Goal: Information Seeking & Learning: Learn about a topic

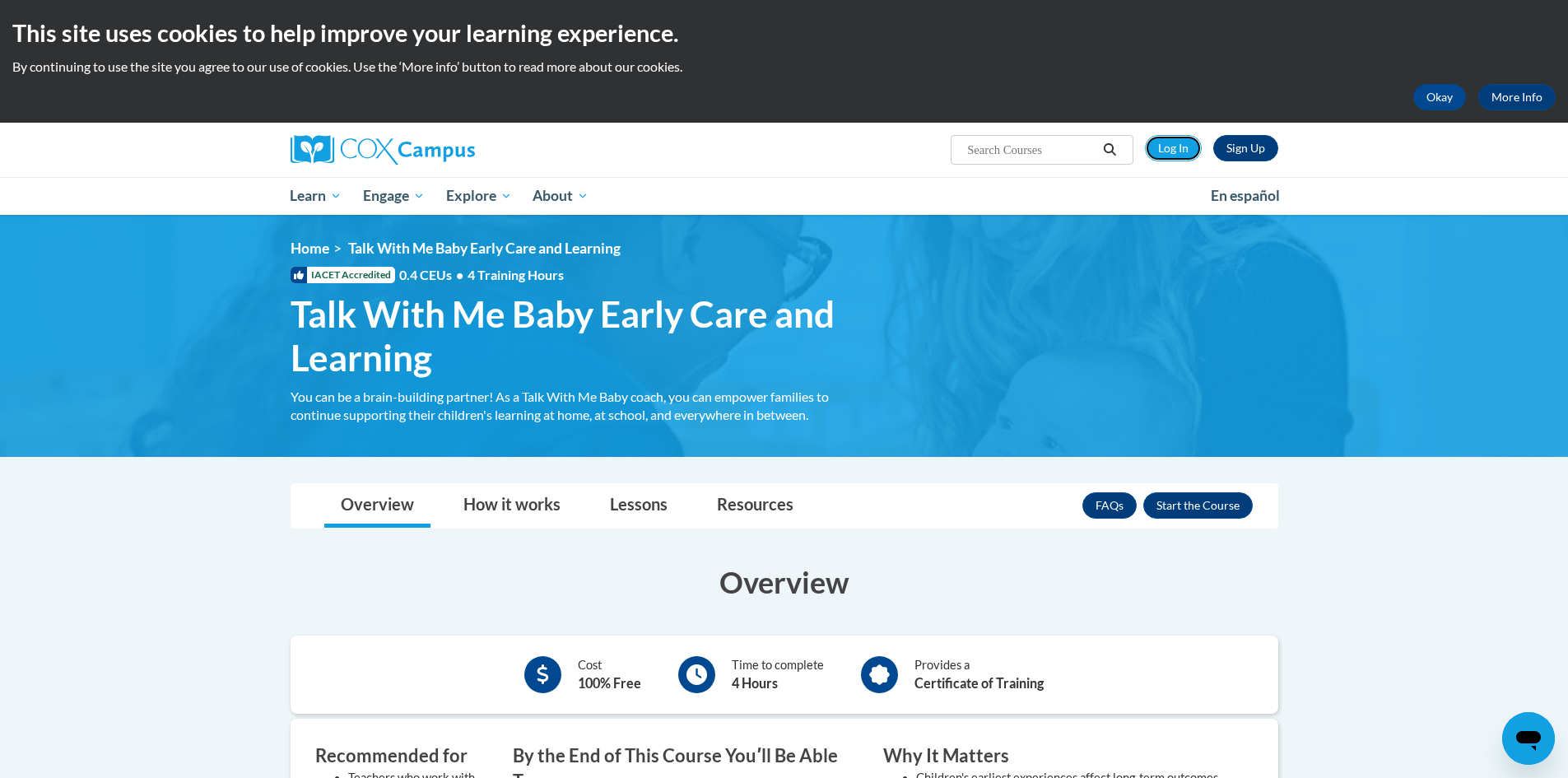
drag, startPoint x: 1159, startPoint y: 145, endPoint x: 1066, endPoint y: 114, distance: 98.0
click at [1158, 145] on link "Log In" at bounding box center [1173, 149] width 57 height 27
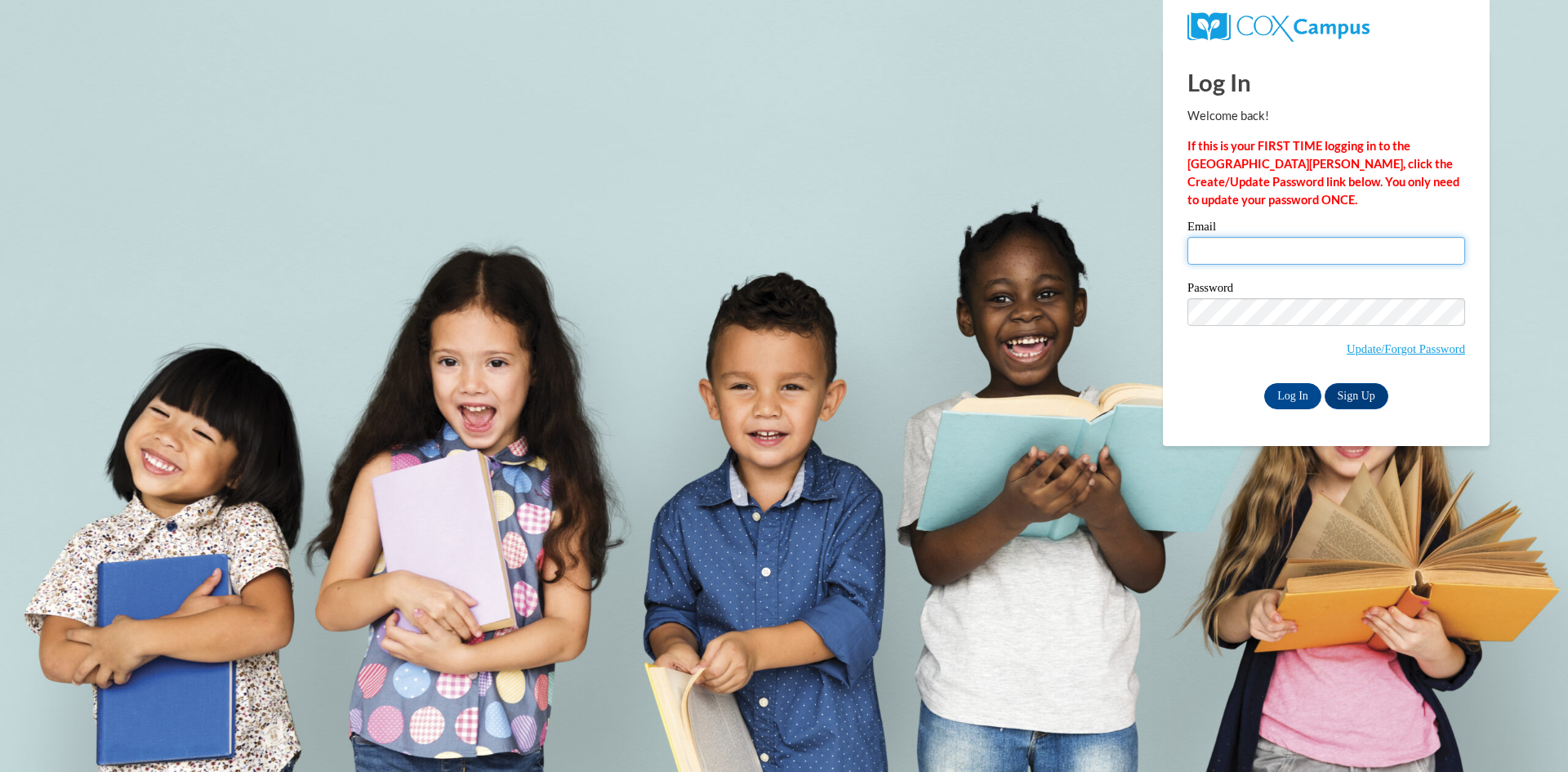
click at [1268, 250] on input "Email" at bounding box center [1326, 250] width 278 height 27
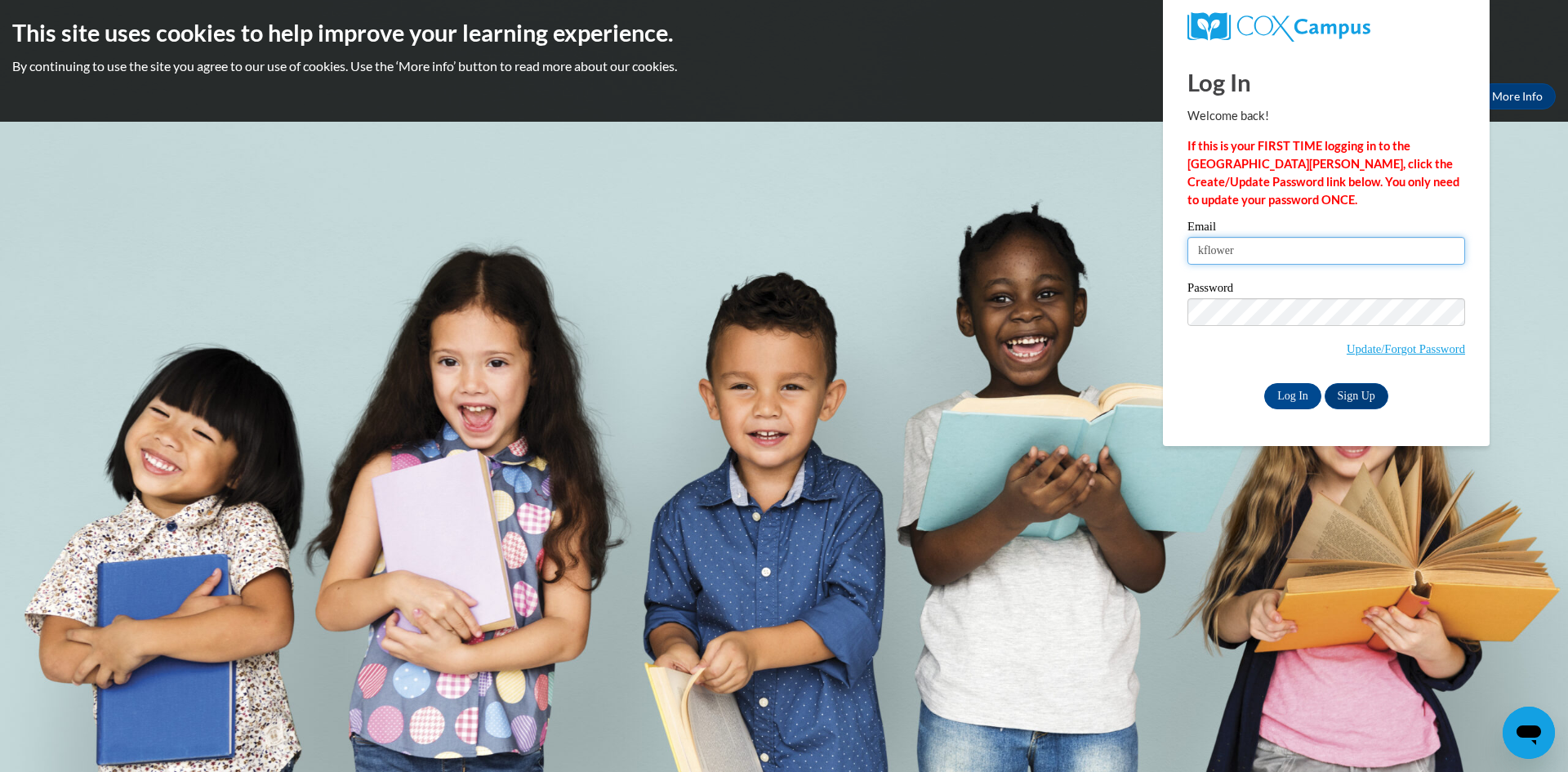
type input "[EMAIL_ADDRESS][DOMAIN_NAME]"
click at [1265, 383] on input "Log In" at bounding box center [1293, 396] width 57 height 27
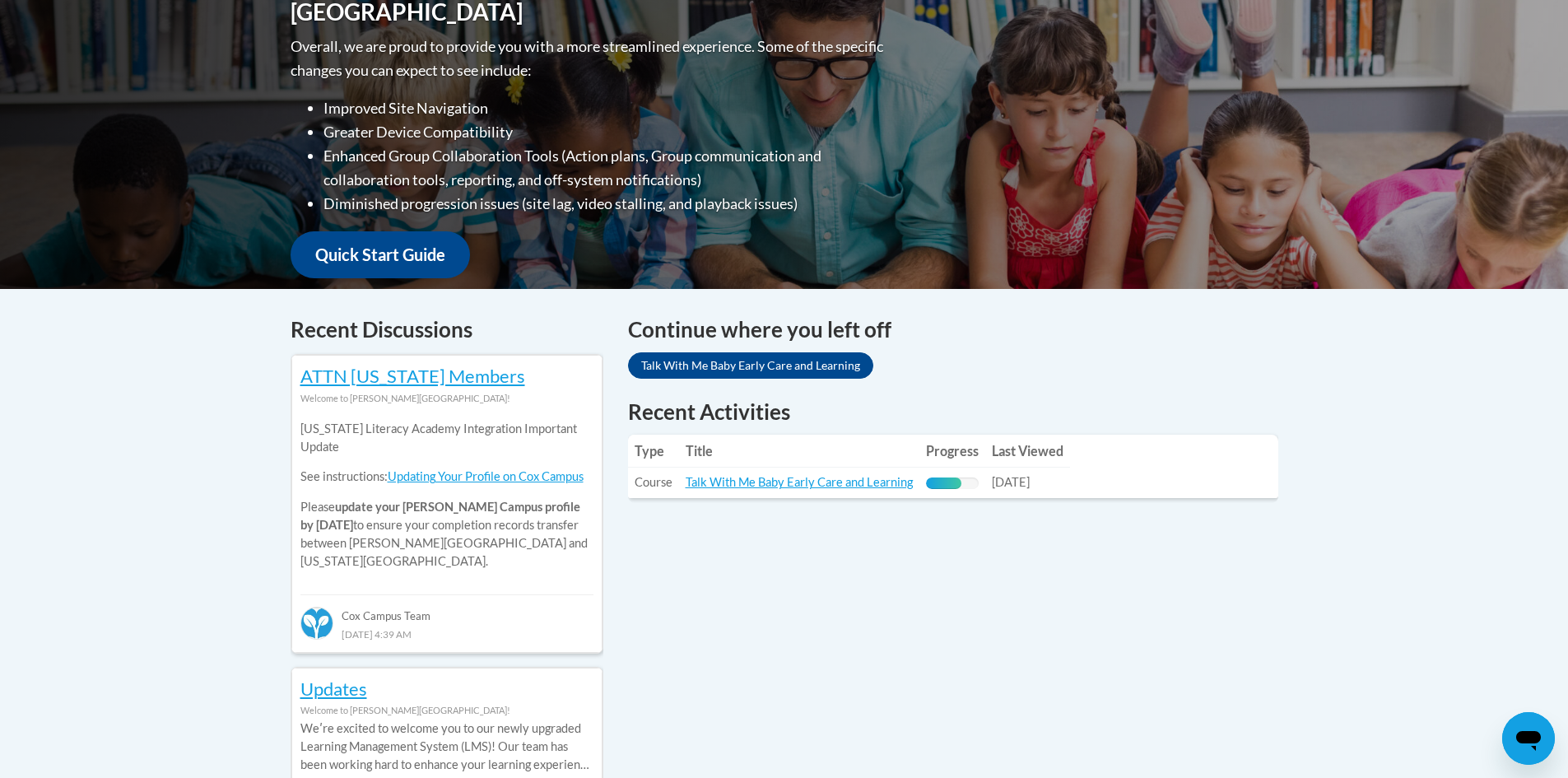
scroll to position [494, 0]
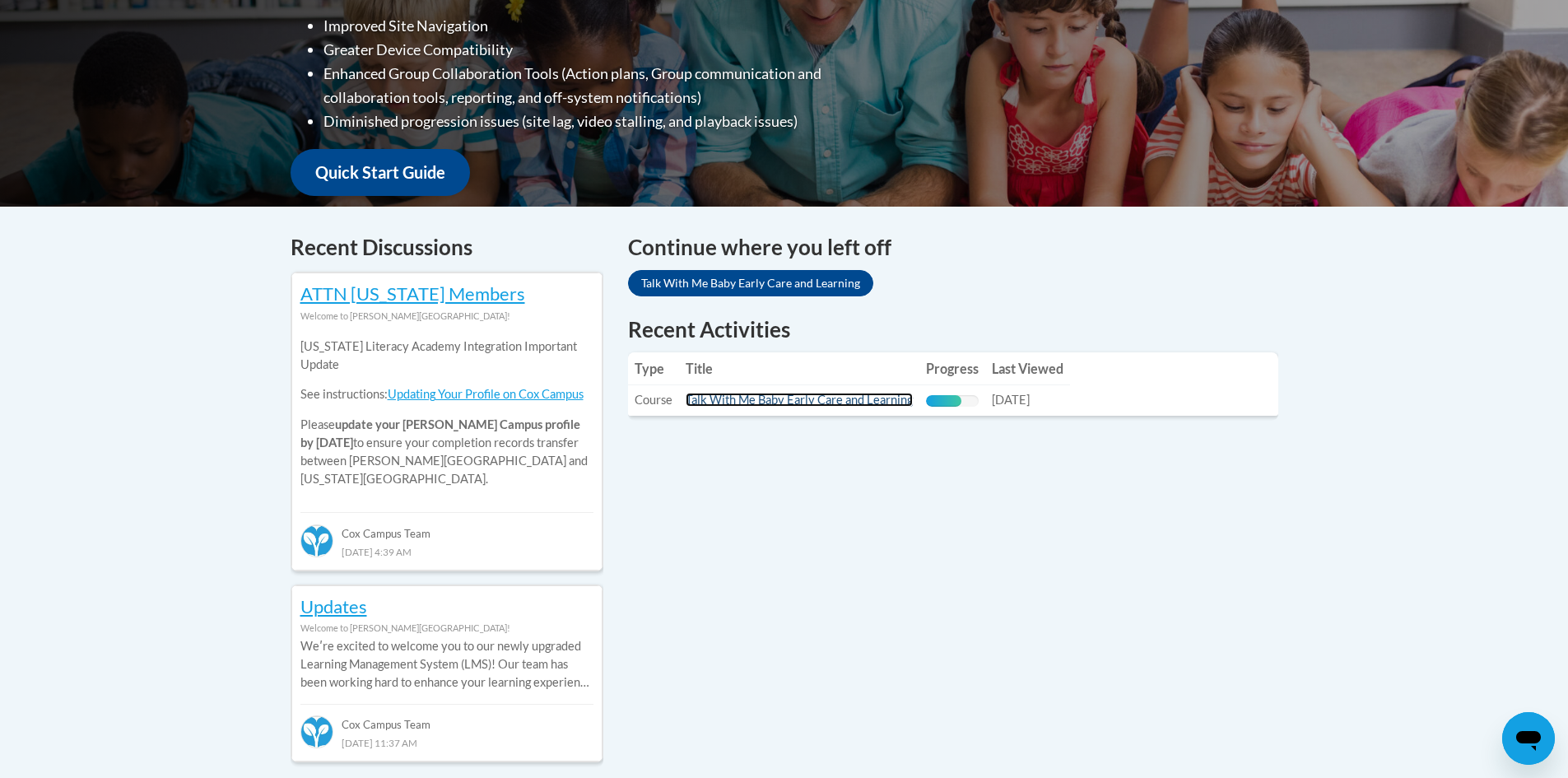
click at [745, 401] on link "Talk With Me Baby Early Care and Learning" at bounding box center [799, 399] width 227 height 14
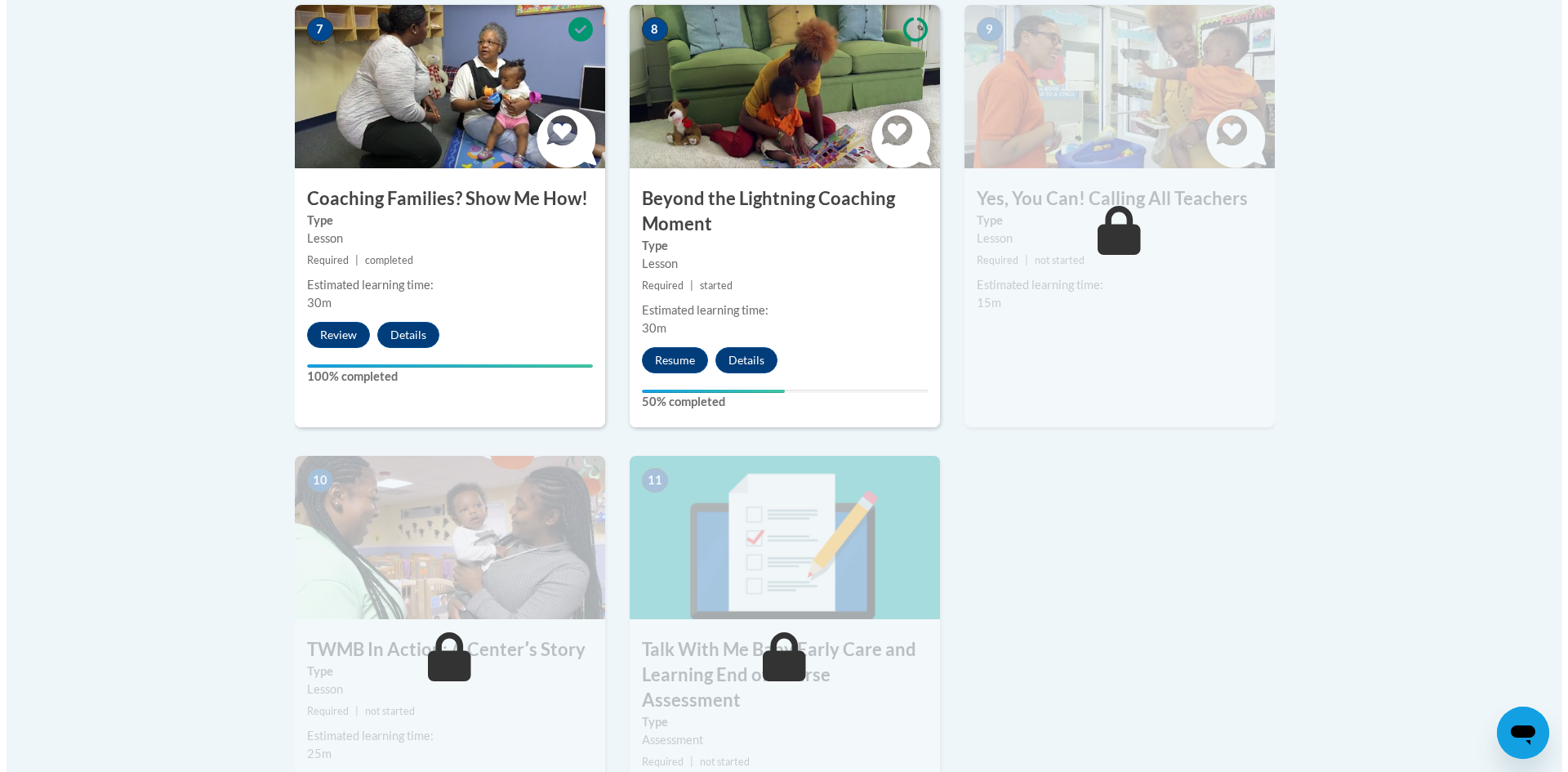
scroll to position [1551, 0]
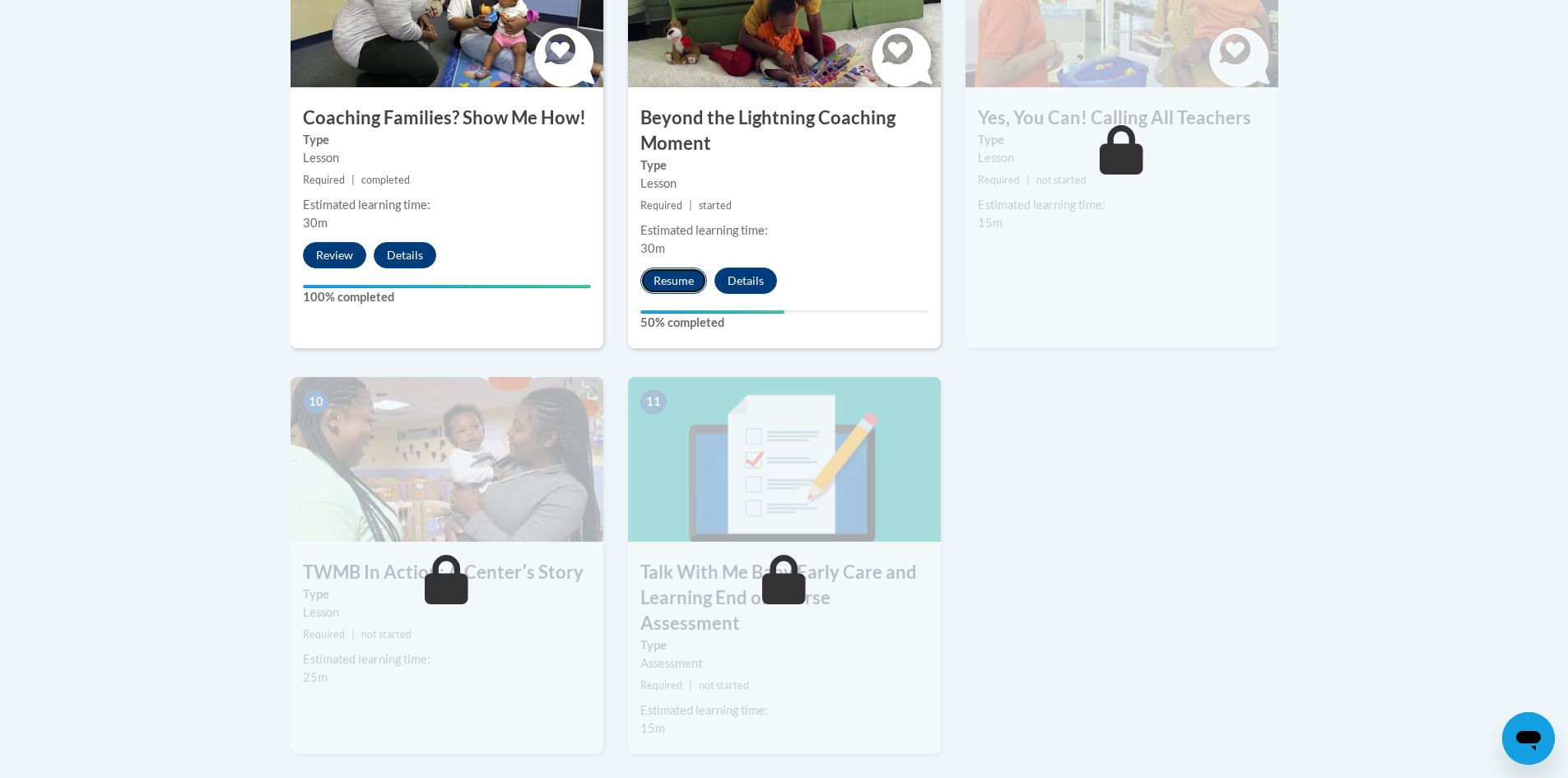
click at [656, 267] on button "Resume" at bounding box center [674, 281] width 67 height 27
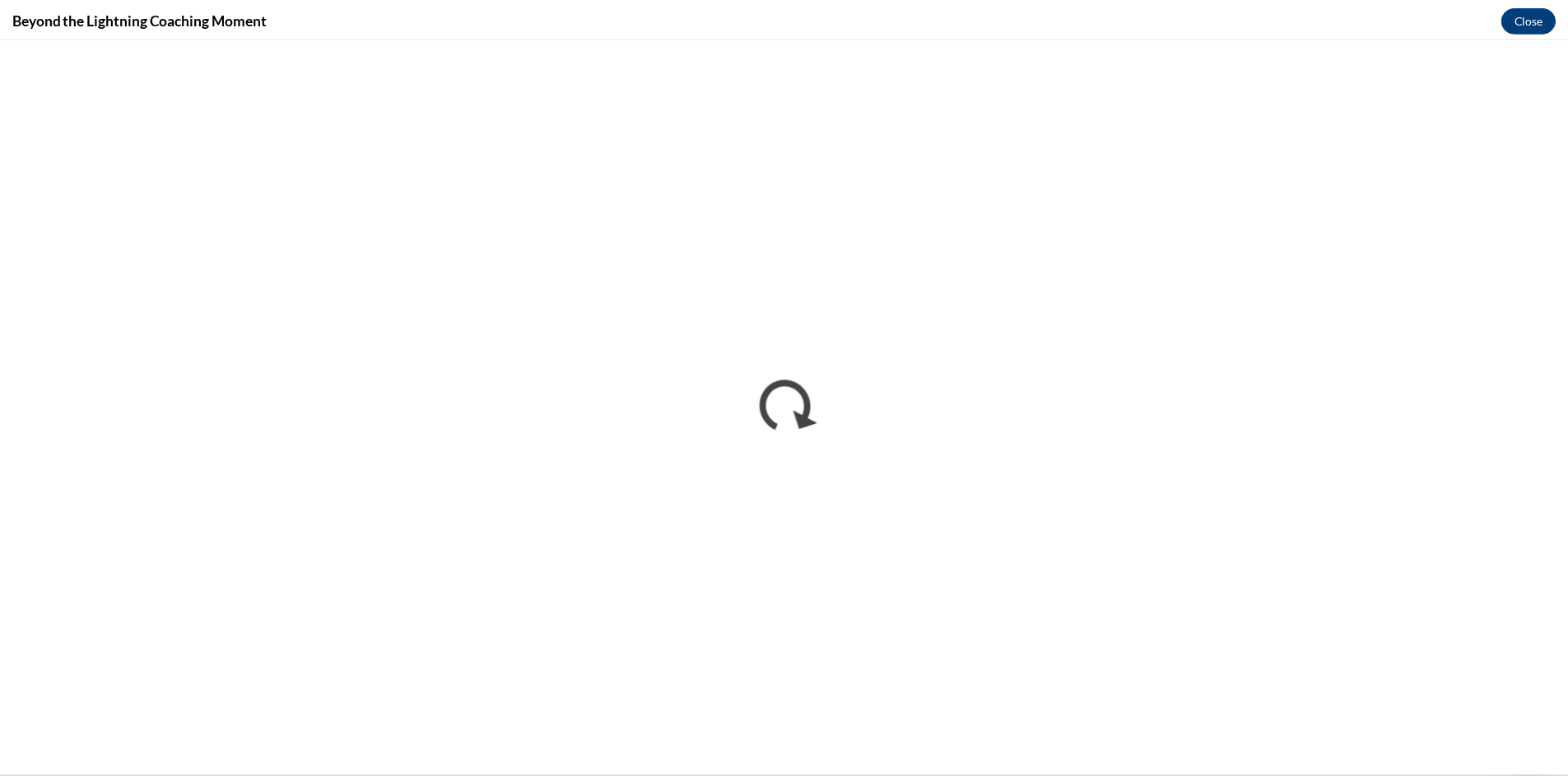
scroll to position [0, 0]
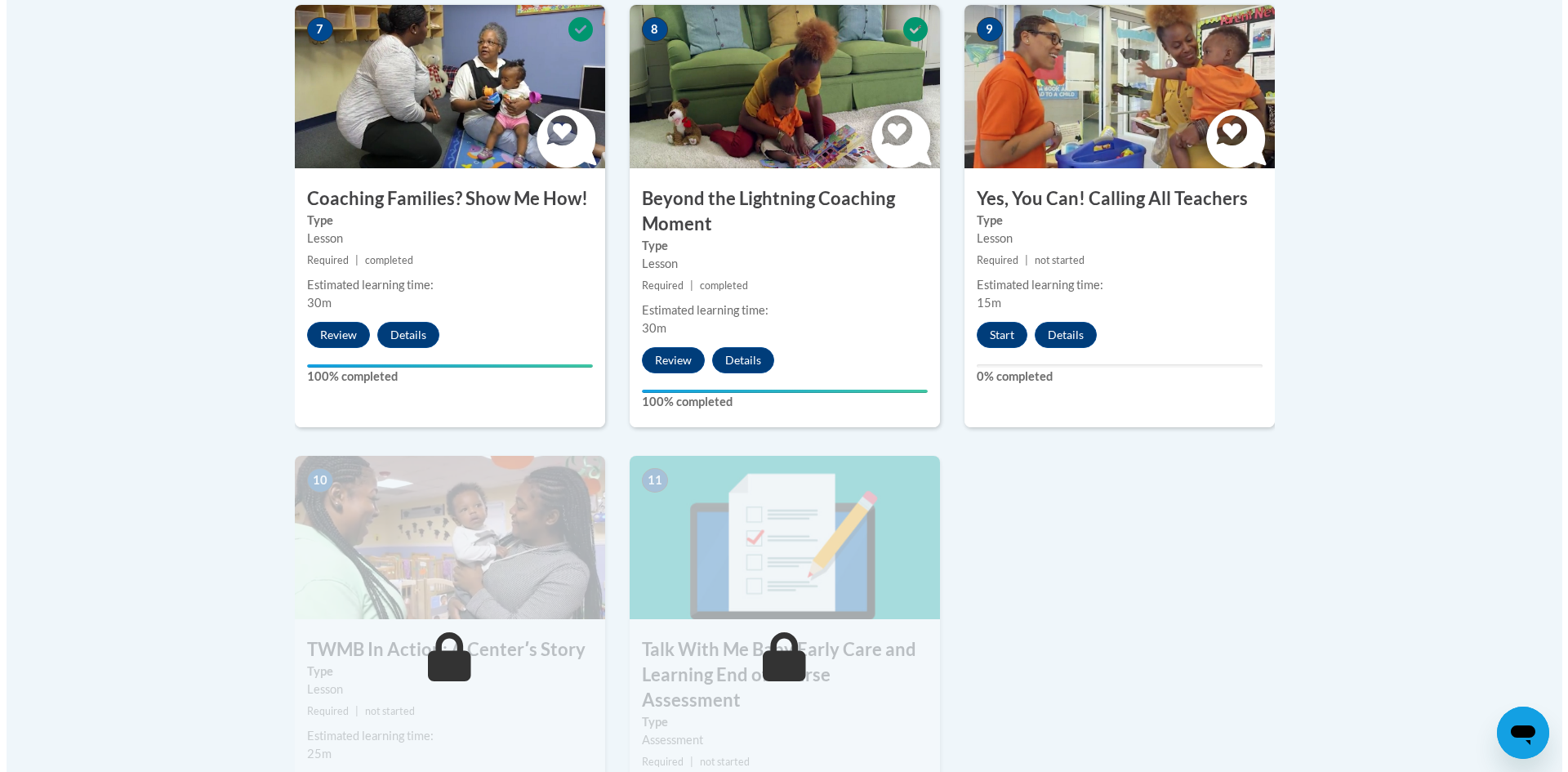
scroll to position [1551, 0]
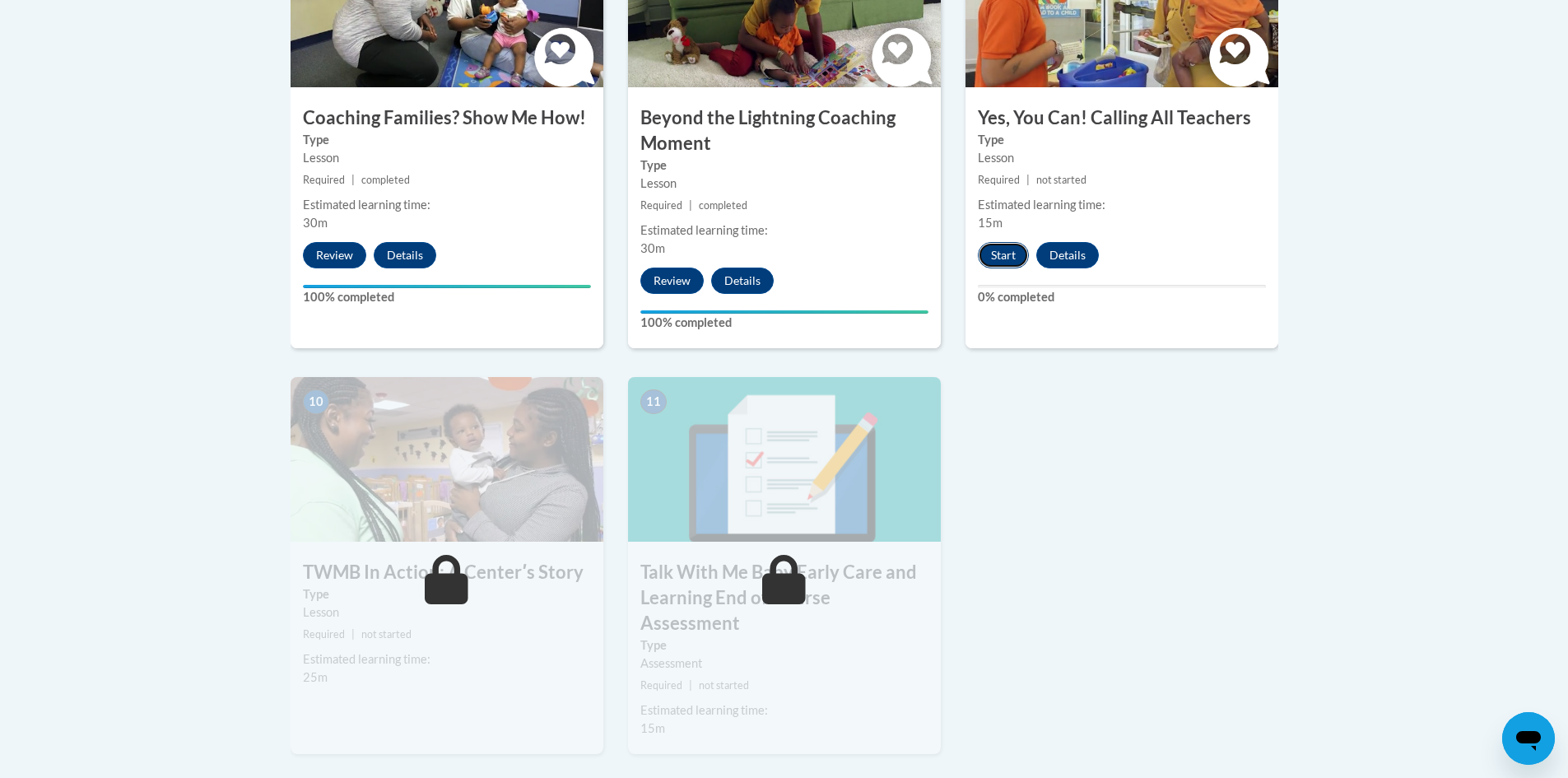
click at [999, 242] on button "Start" at bounding box center [1003, 256] width 51 height 27
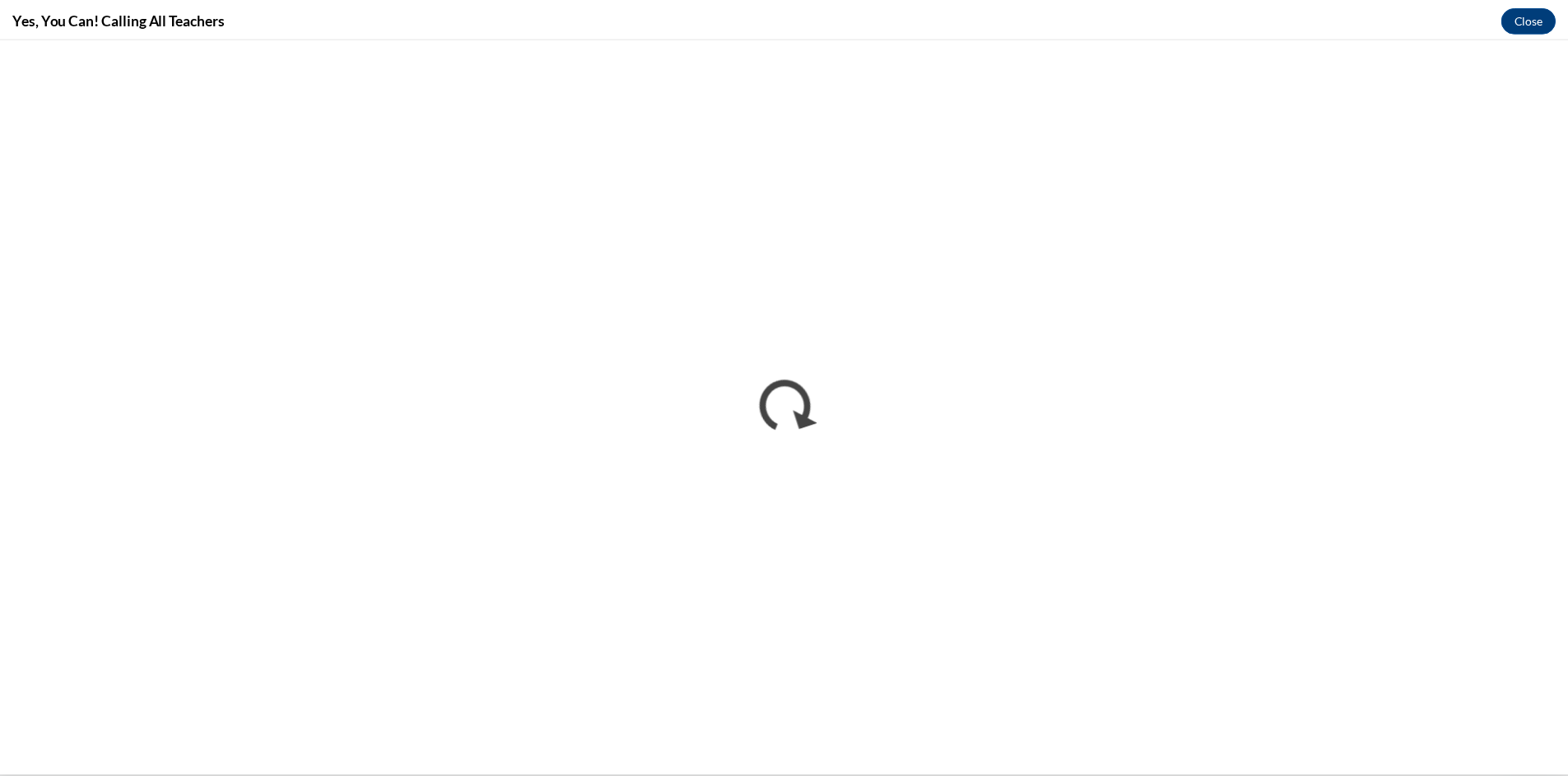
scroll to position [0, 0]
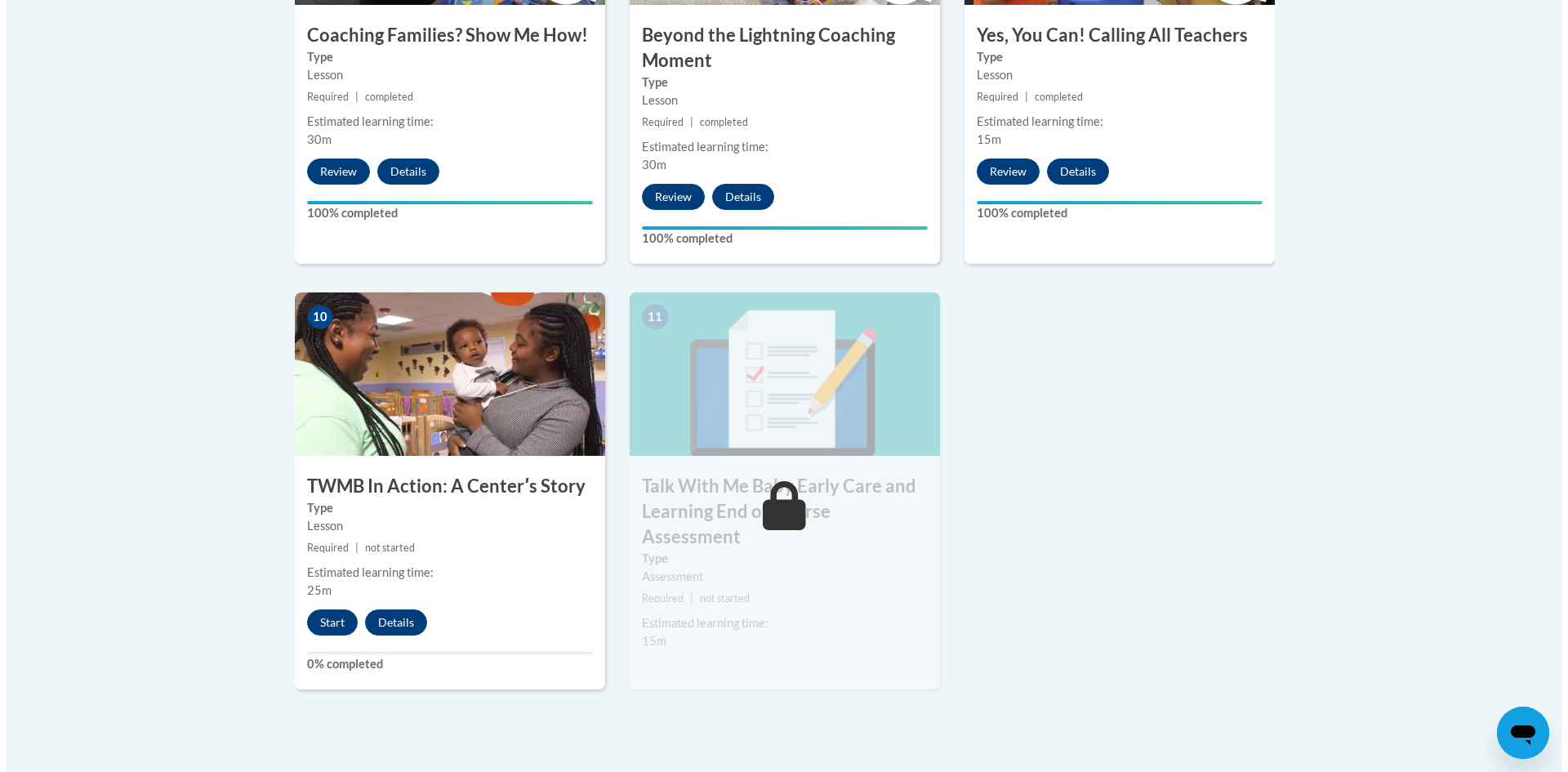
scroll to position [1797, 0]
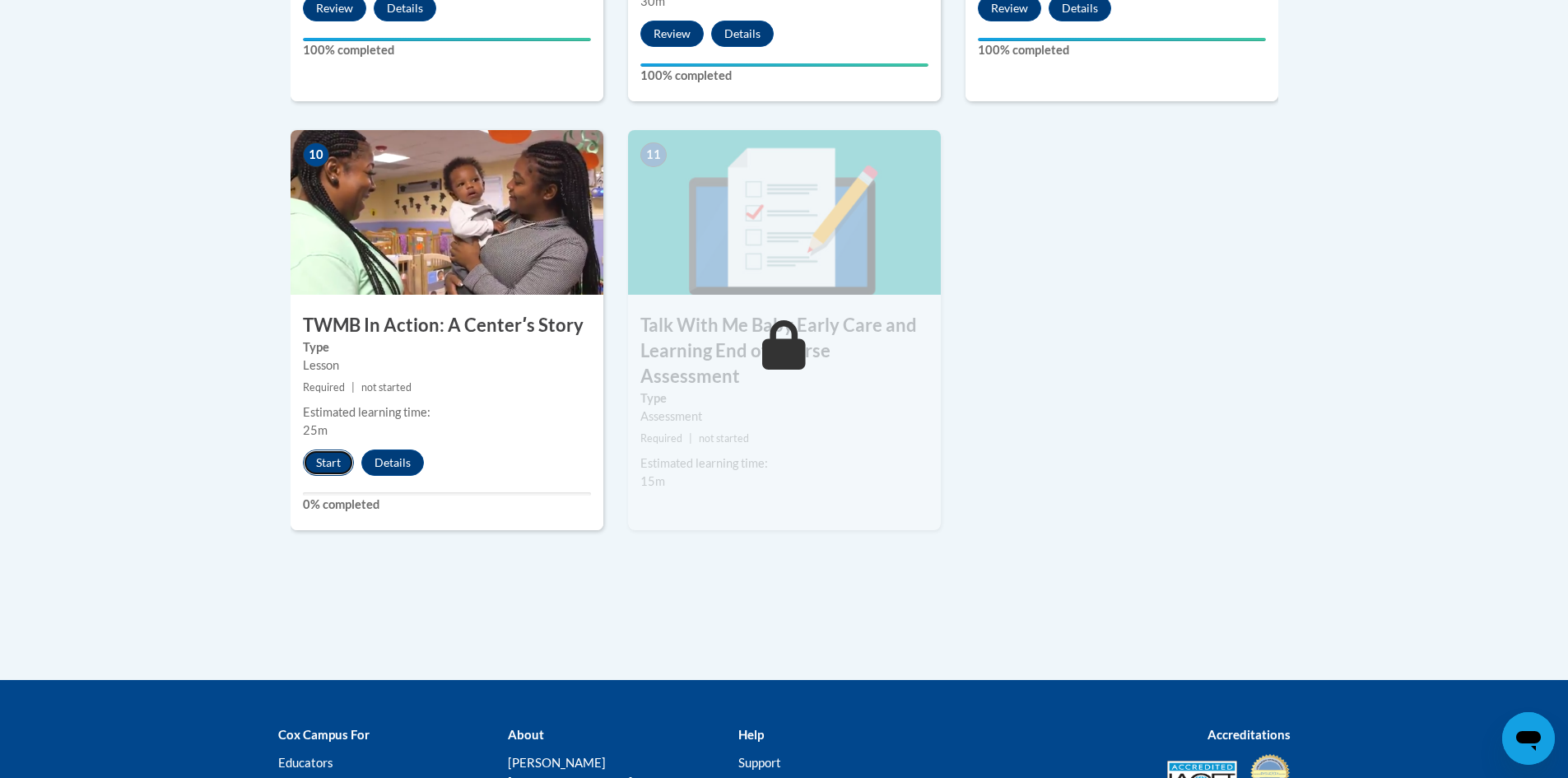
click at [323, 450] on button "Start" at bounding box center [328, 463] width 51 height 27
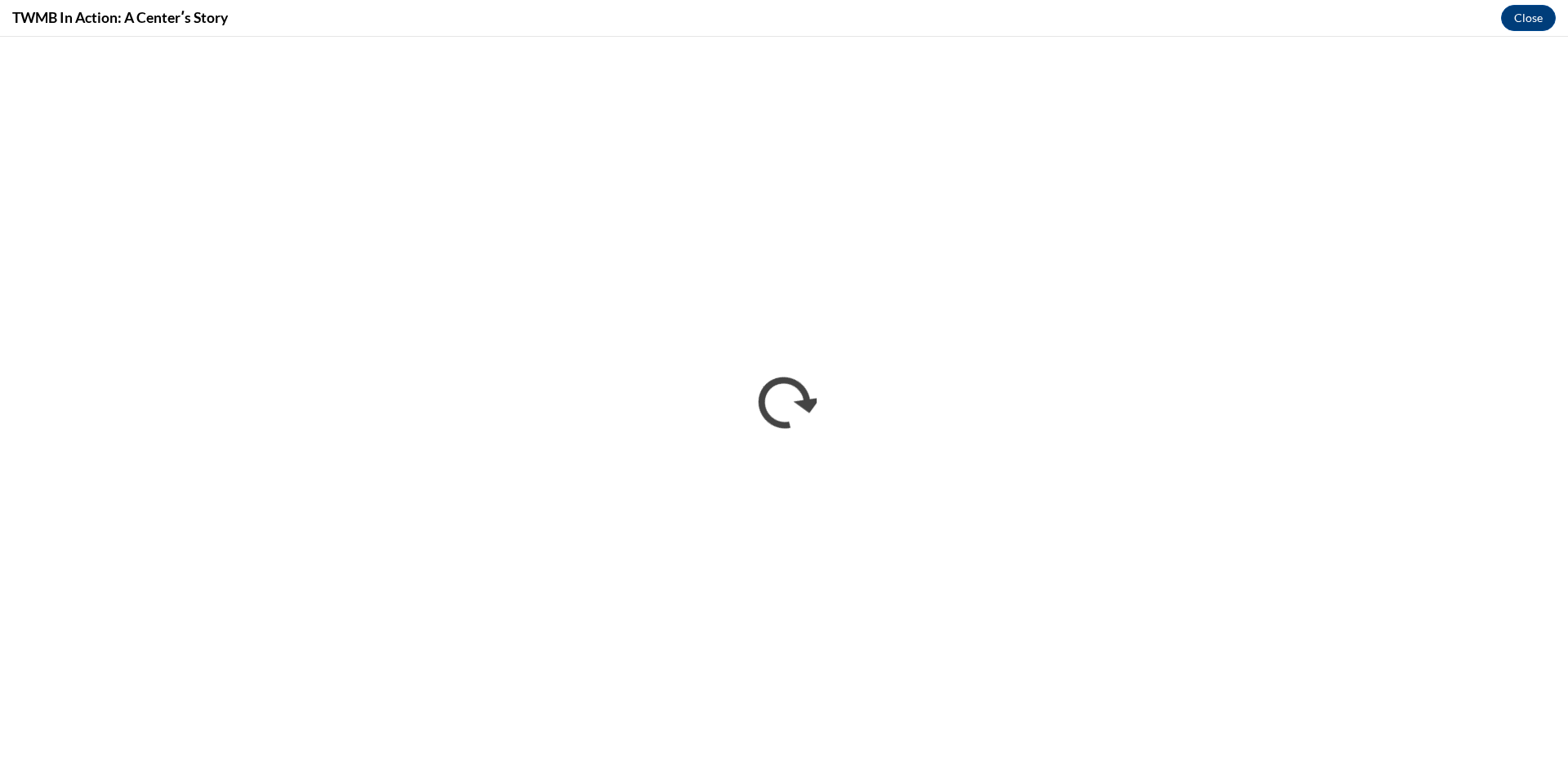
scroll to position [0, 0]
